Goal: Task Accomplishment & Management: Manage account settings

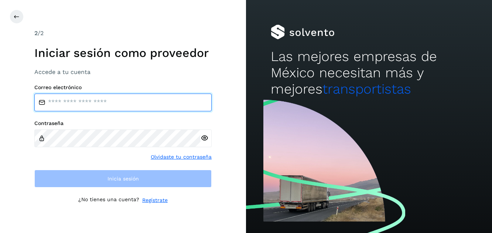
type input "**********"
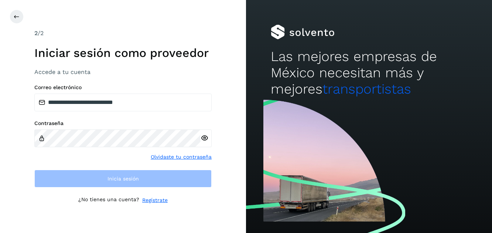
click at [203, 137] on icon at bounding box center [205, 138] width 8 height 8
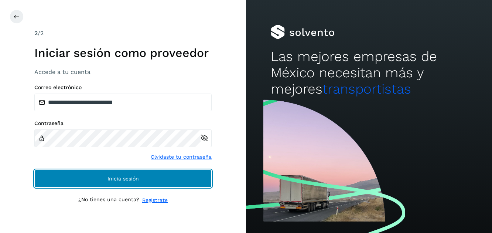
click at [125, 174] on button "Inicia sesión" at bounding box center [122, 179] width 177 height 18
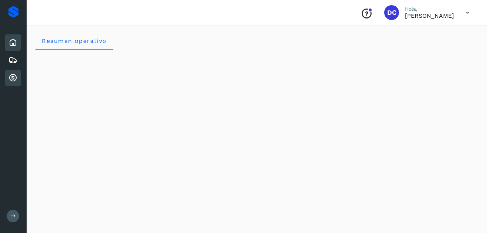
click at [14, 78] on icon at bounding box center [12, 78] width 9 height 9
